Goal: Information Seeking & Learning: Check status

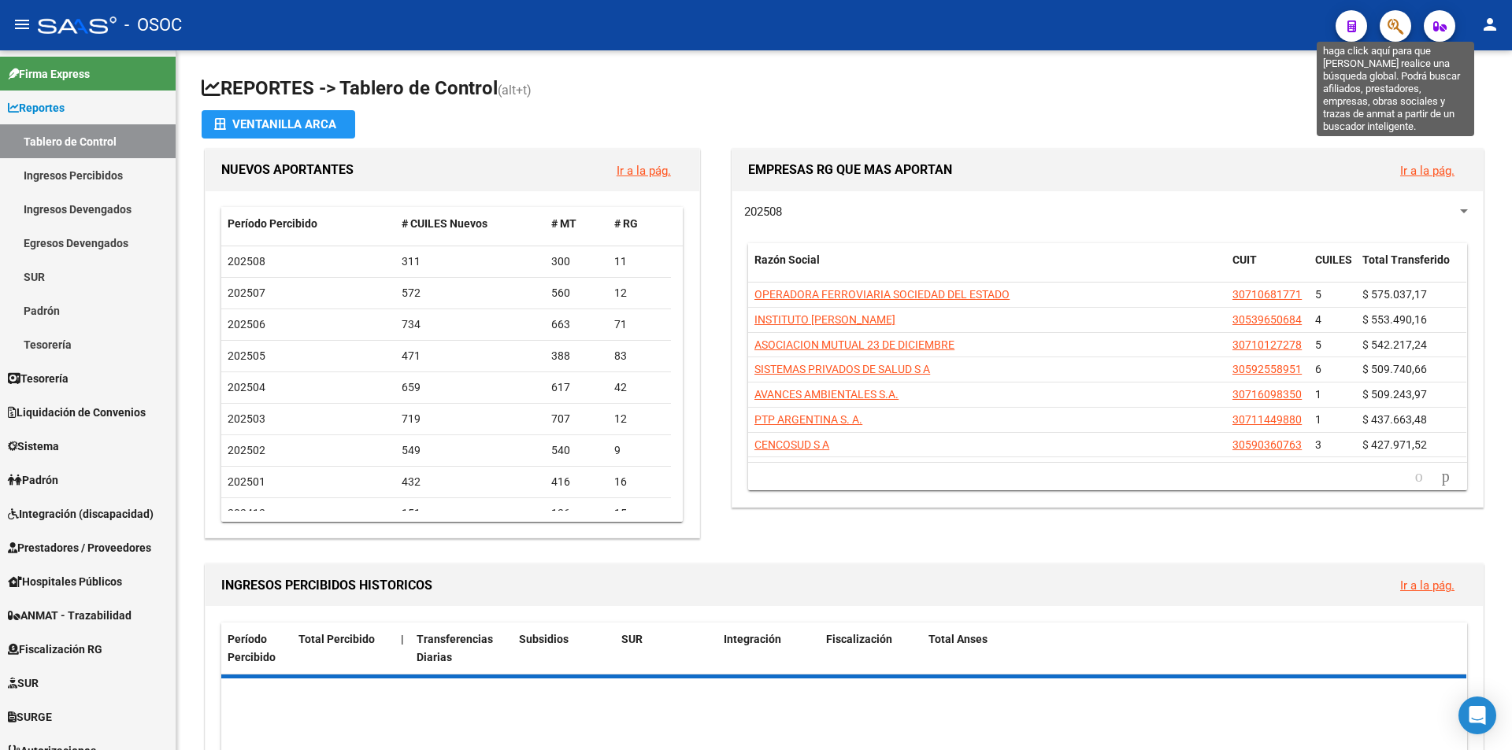
click at [1399, 31] on icon "button" at bounding box center [1395, 26] width 16 height 18
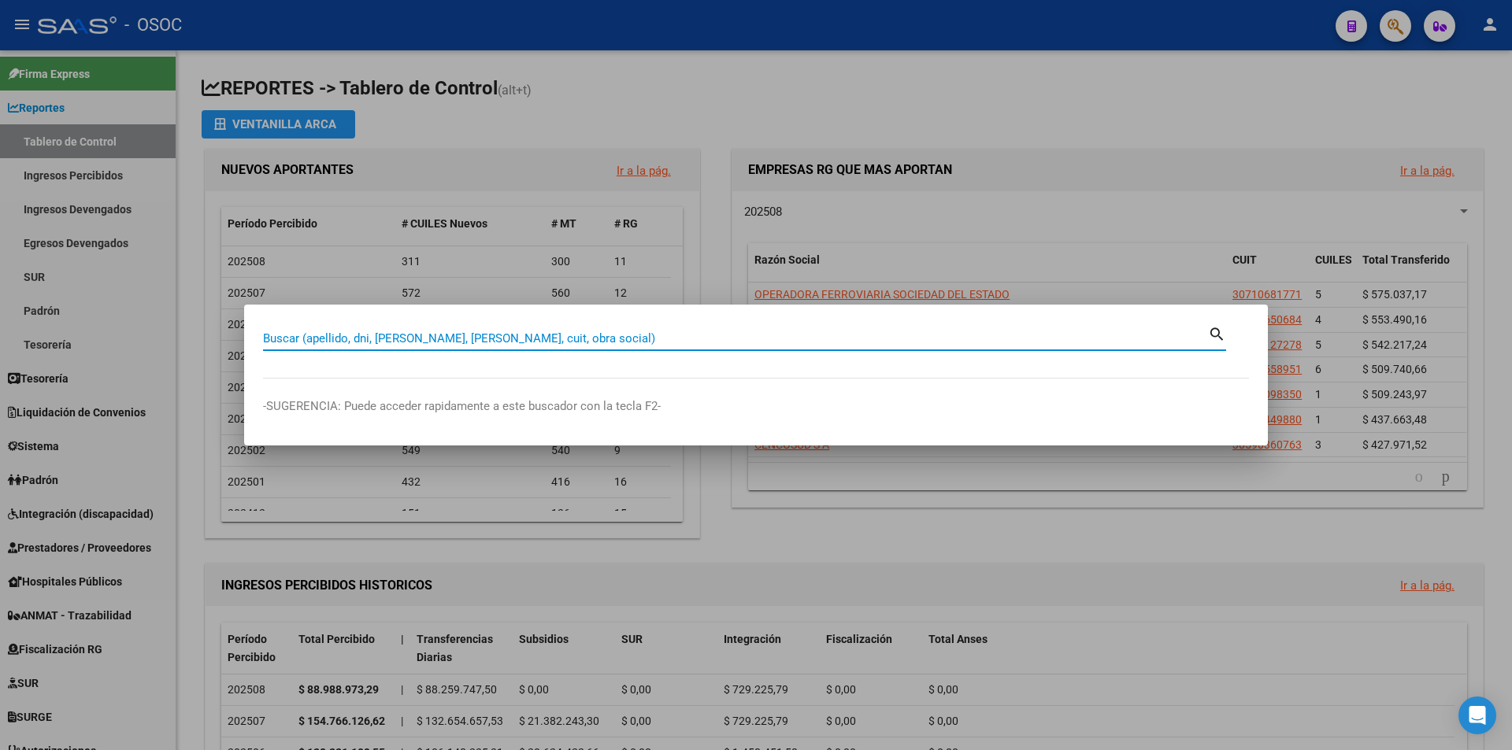
paste input "30584174"
type input "30584174"
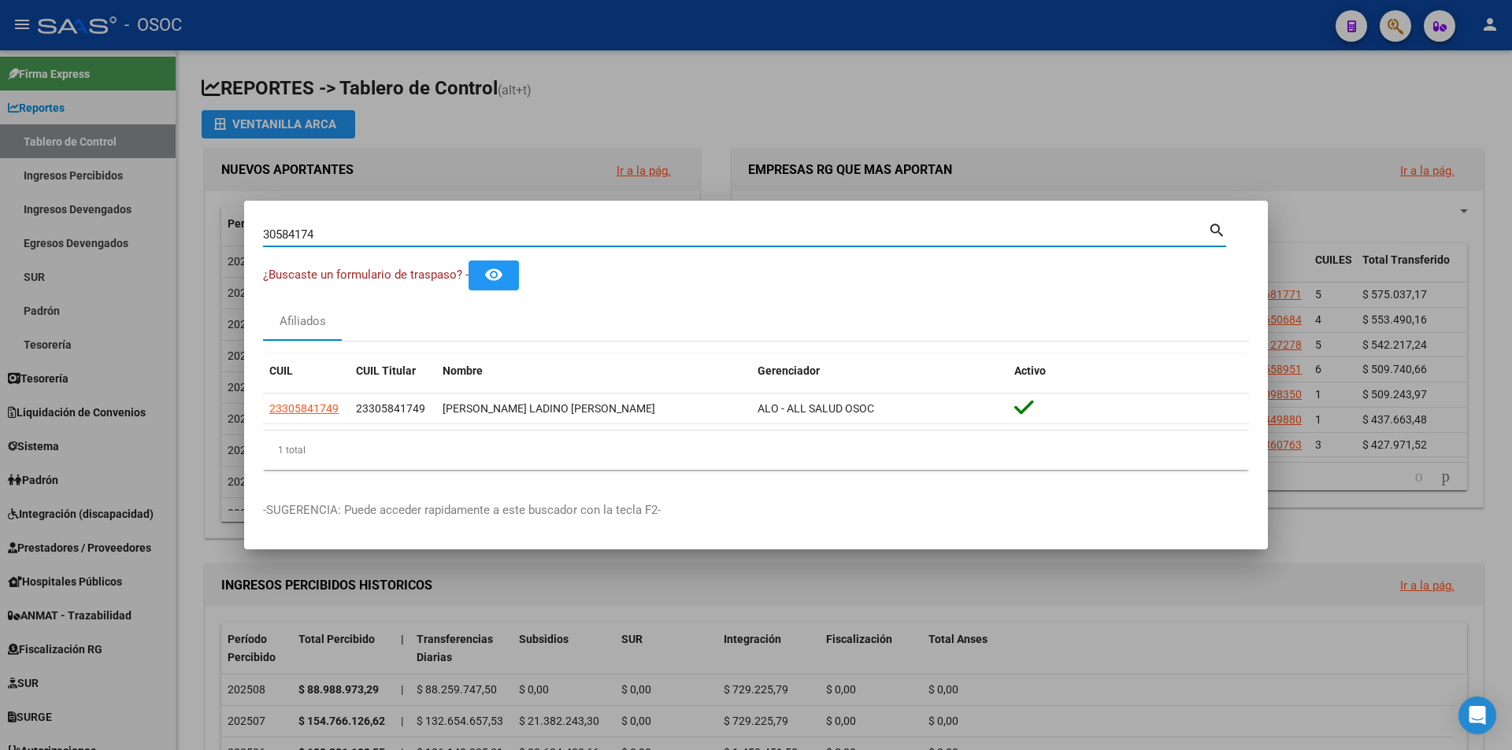
click at [642, 314] on div "Afiliados" at bounding box center [756, 322] width 986 height 38
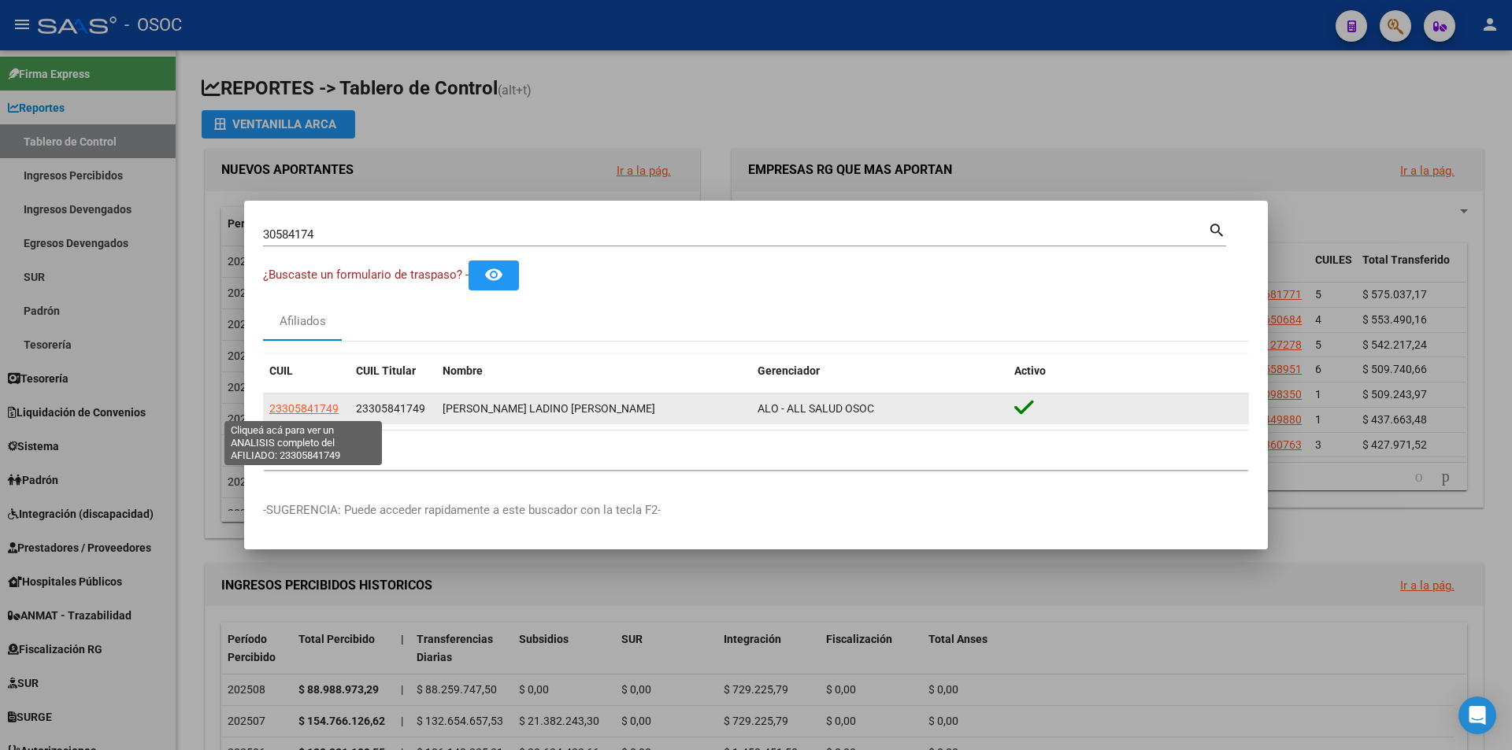
drag, startPoint x: 332, startPoint y: 410, endPoint x: 324, endPoint y: 404, distance: 10.7
click at [324, 404] on span "23305841749" at bounding box center [303, 408] width 69 height 13
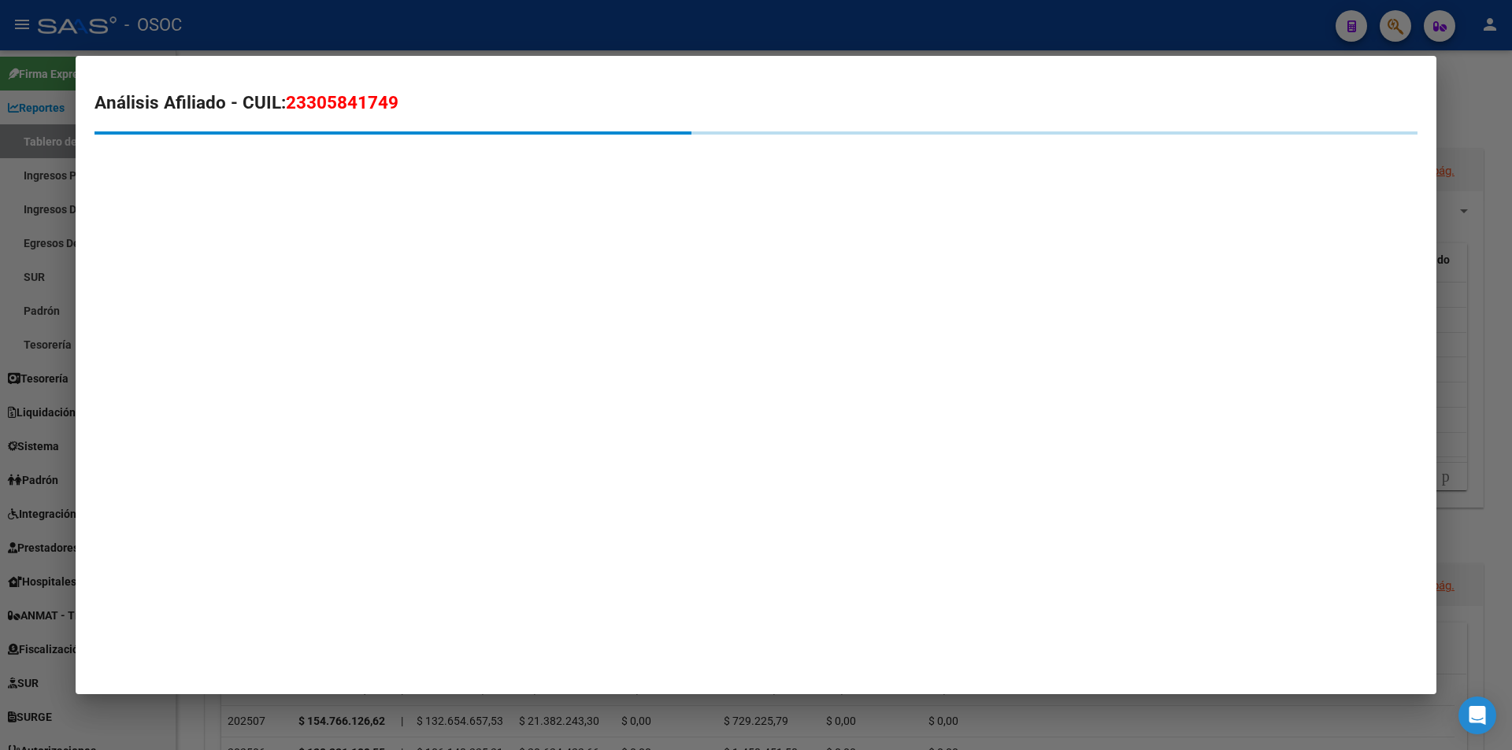
click at [490, 83] on mat-dialog-content "Análisis Afiliado - CUIL: 23305841749" at bounding box center [756, 137] width 1360 height 125
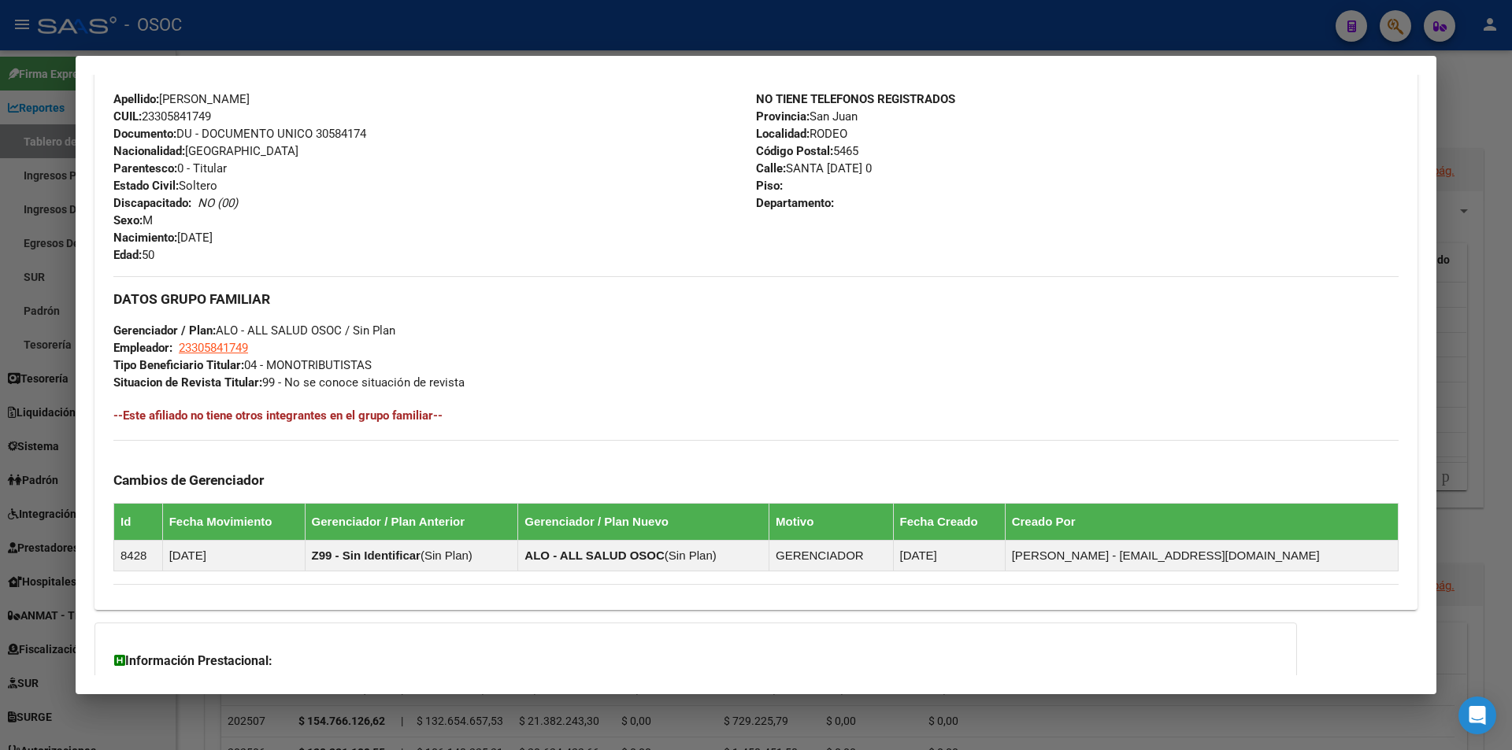
scroll to position [694, 0]
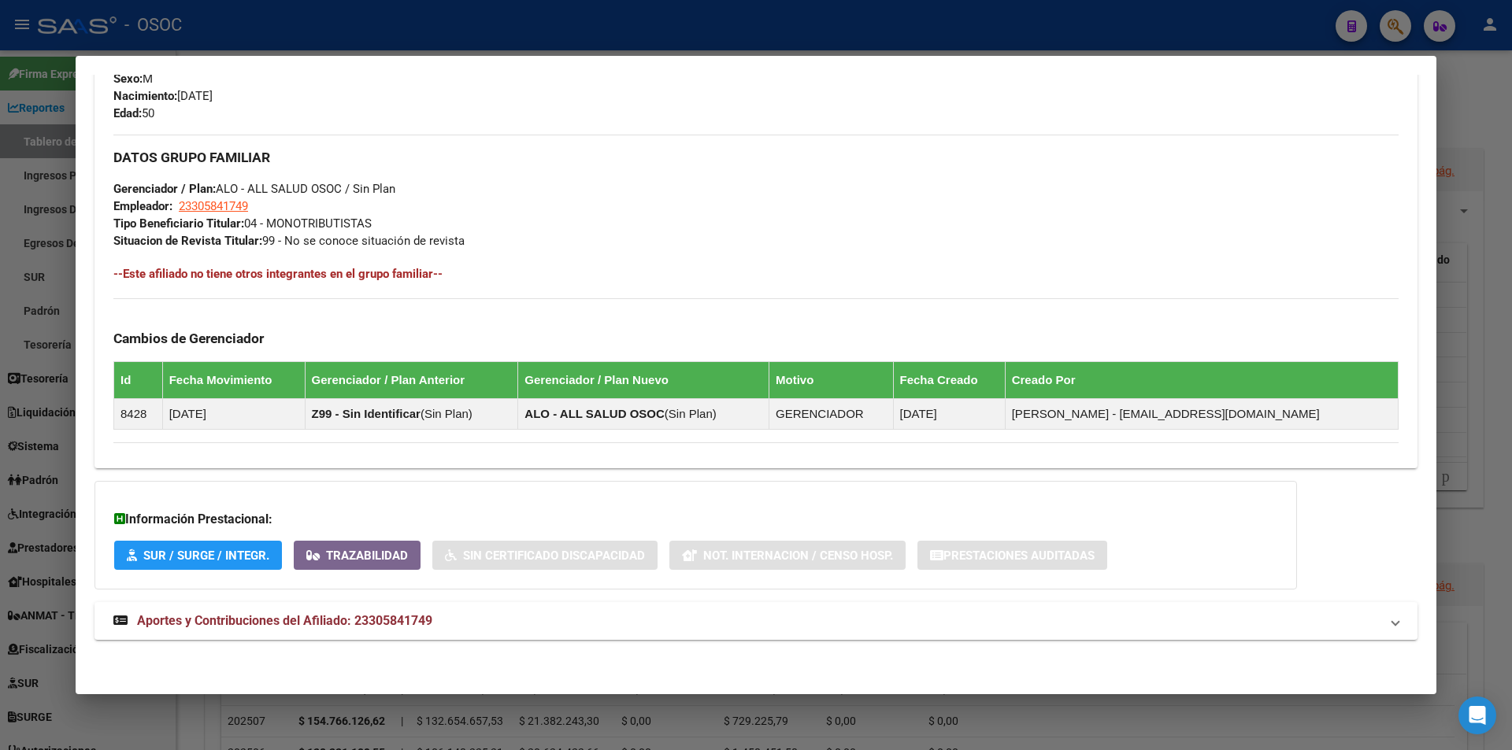
click at [372, 694] on div at bounding box center [756, 375] width 1512 height 750
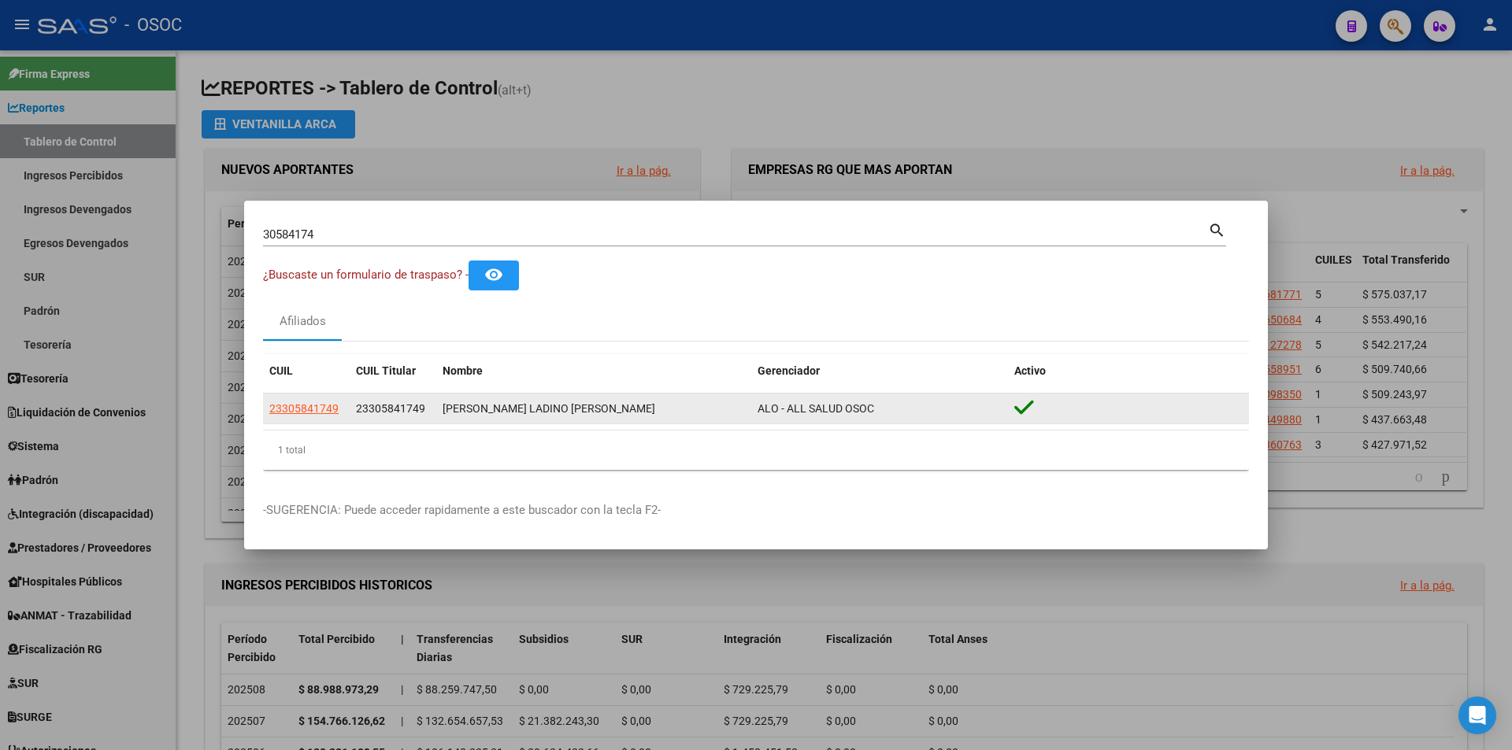
click at [326, 398] on datatable-body-cell "23305841749" at bounding box center [306, 409] width 87 height 31
click at [326, 407] on span "23305841749" at bounding box center [303, 408] width 69 height 13
copy span "23305841749"
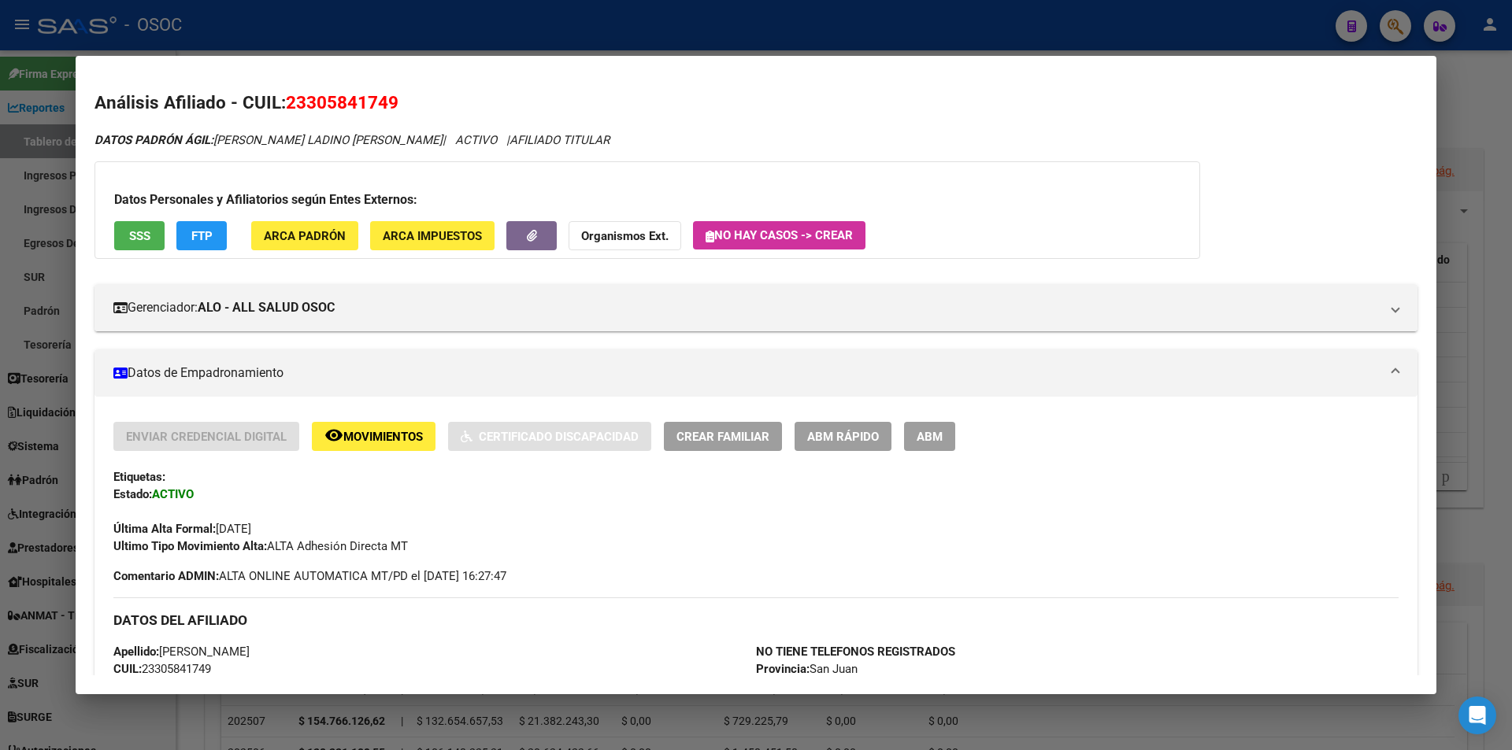
click at [535, 120] on div "Análisis Afiliado - CUIL: 23305841749 DATOS PADRÓN ÁGIL: [PERSON_NAME] LADINO […" at bounding box center [755, 723] width 1323 height 1267
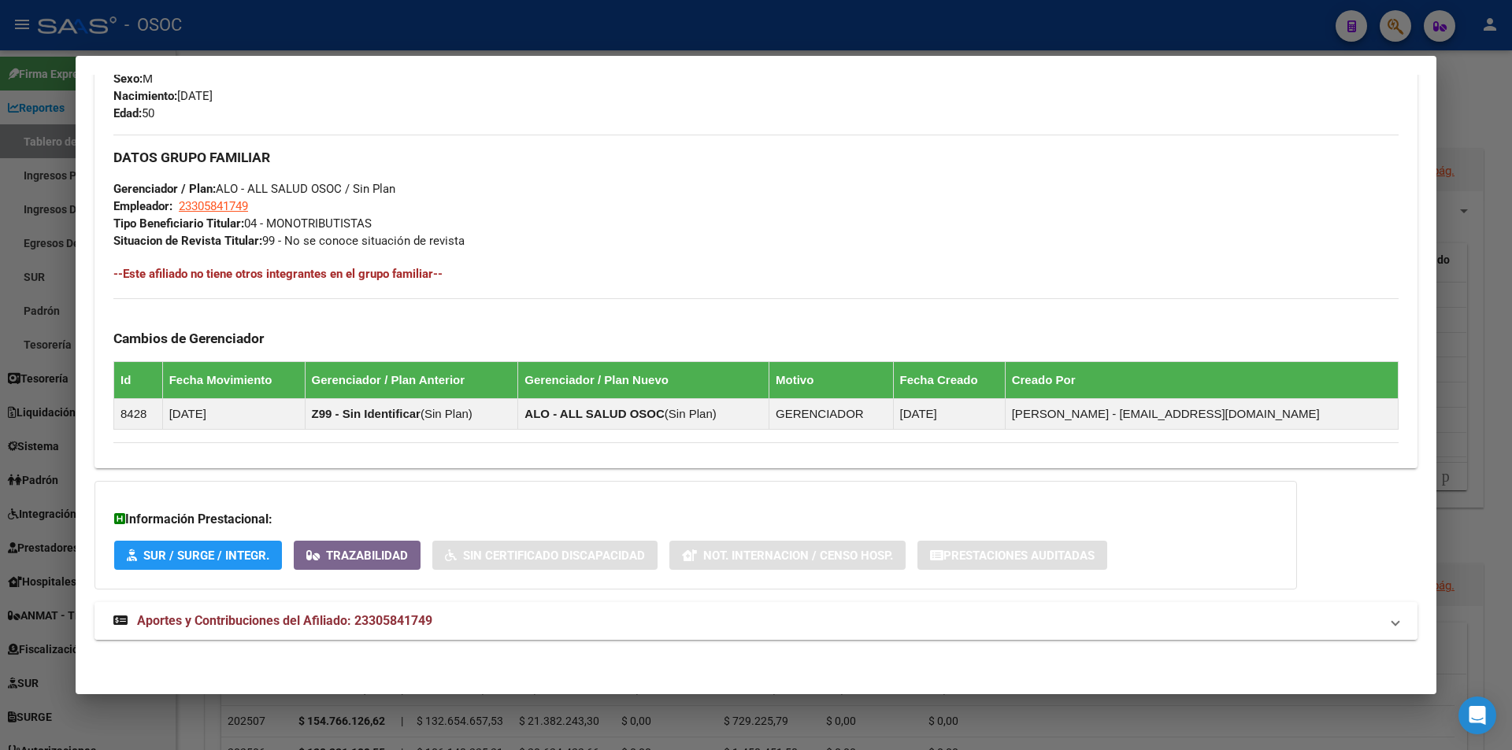
click at [328, 622] on span "Aportes y Contribuciones del Afiliado: 23305841749" at bounding box center [284, 620] width 295 height 15
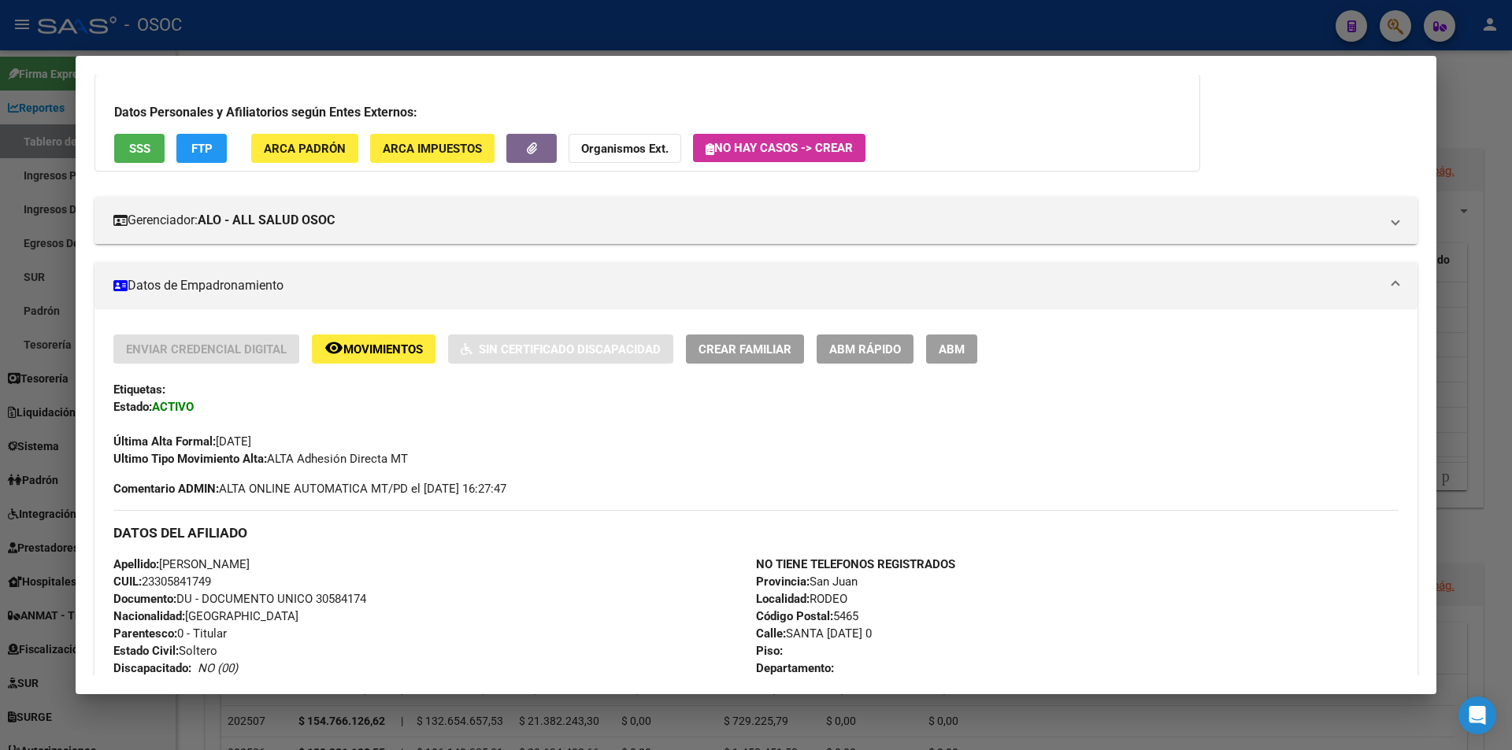
scroll to position [0, 0]
